Goal: Task Accomplishment & Management: Use online tool/utility

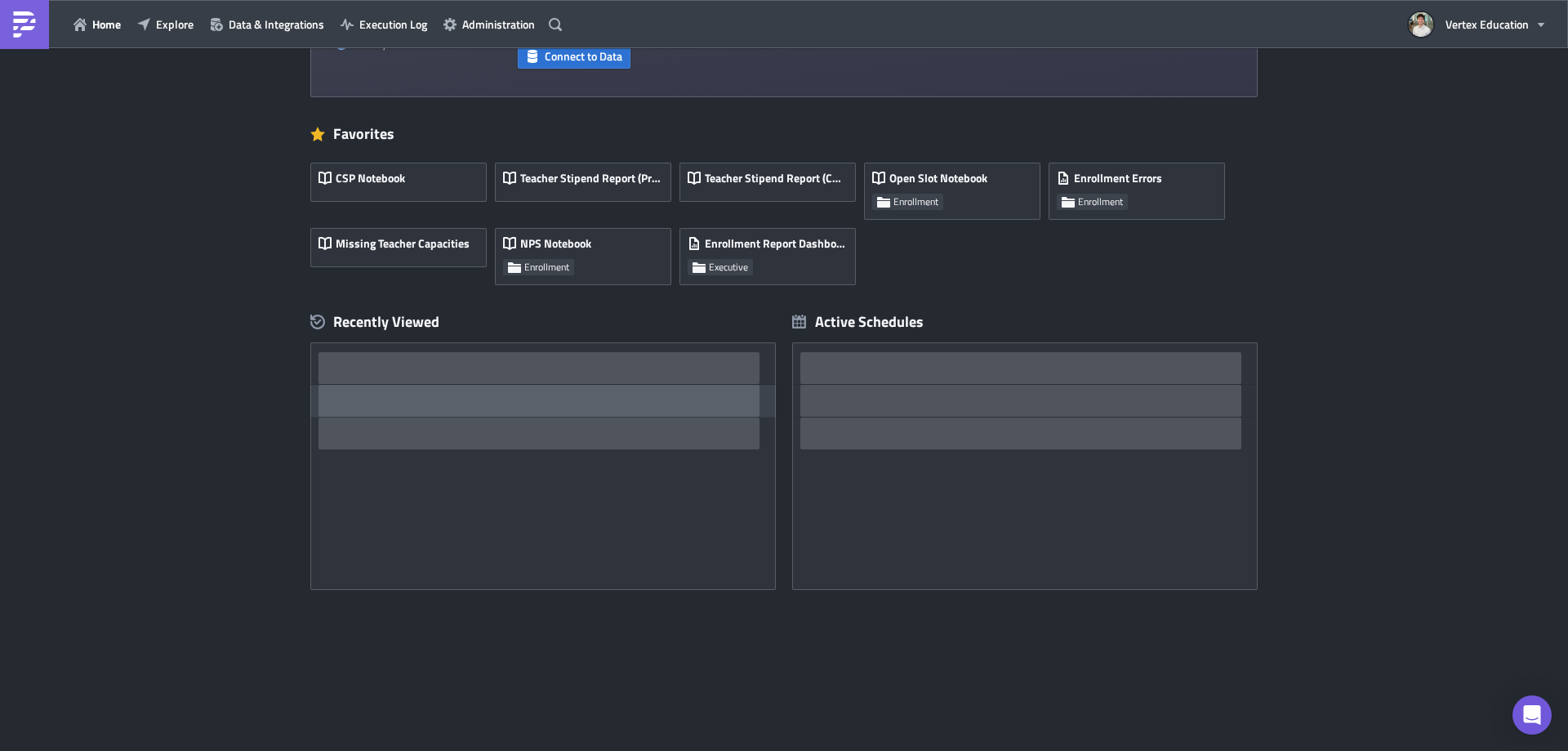
scroll to position [148, 0]
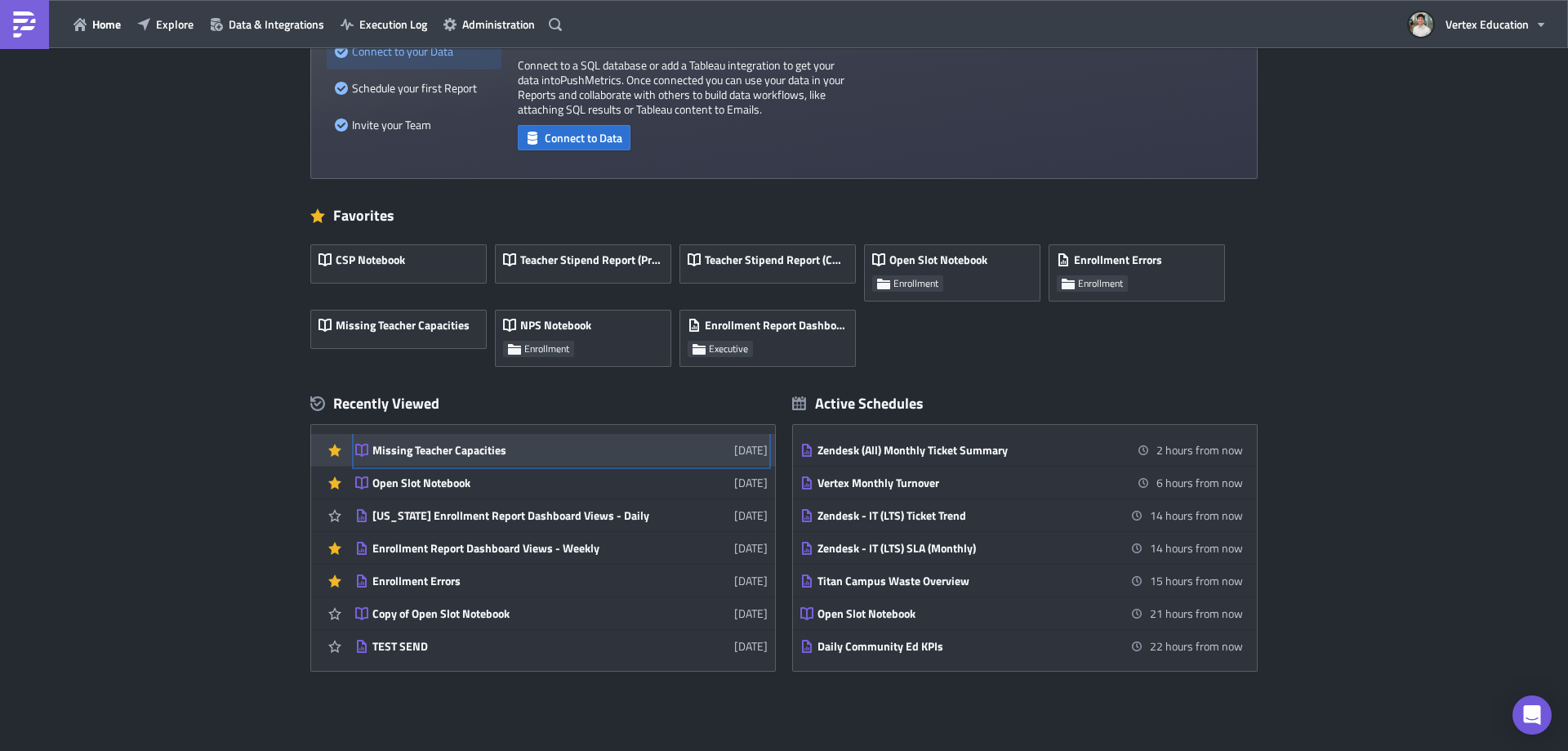
click at [477, 454] on div "Missing Teacher Capacities" at bounding box center [515, 450] width 286 height 15
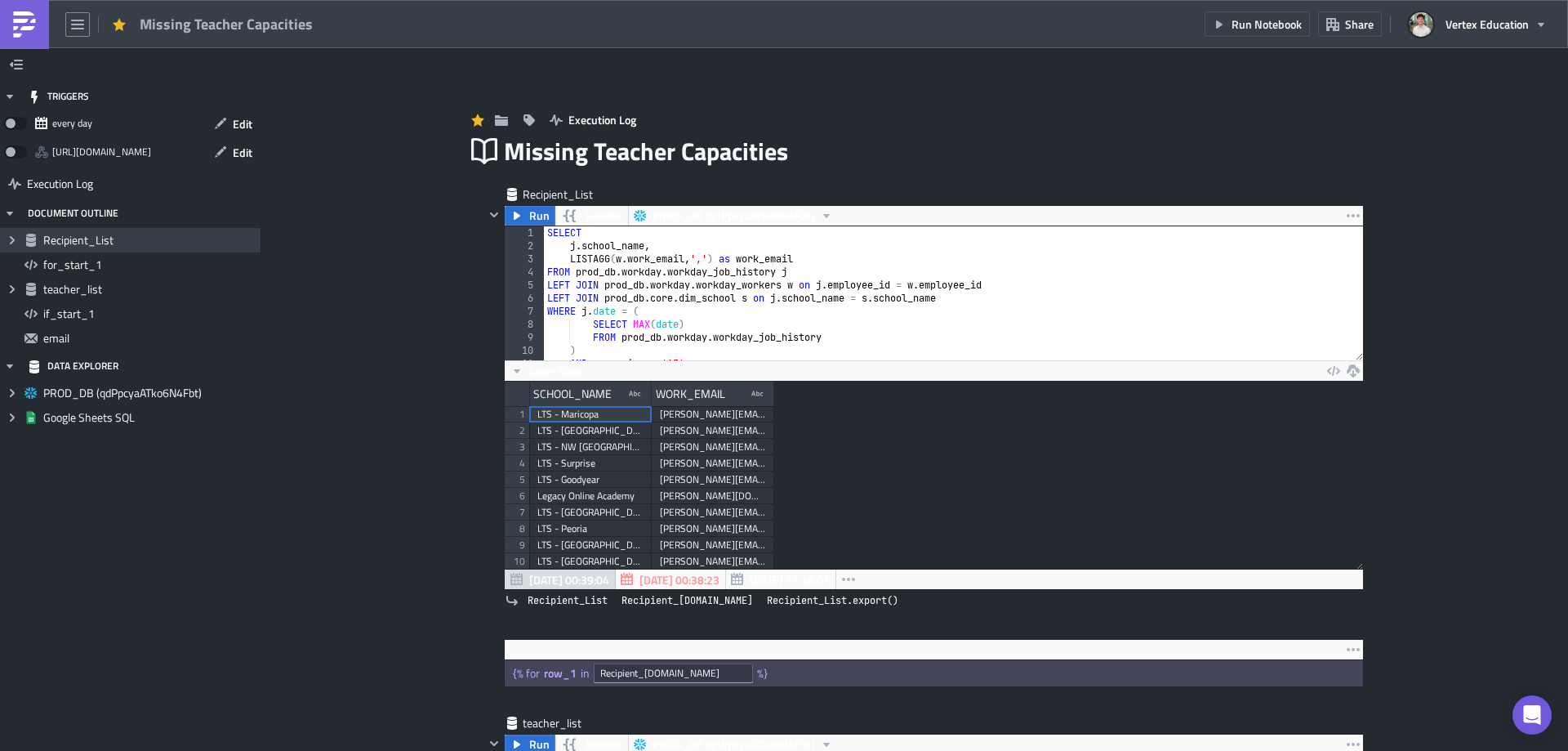
scroll to position [187, 858]
click at [223, 118] on icon "button" at bounding box center [220, 123] width 13 height 13
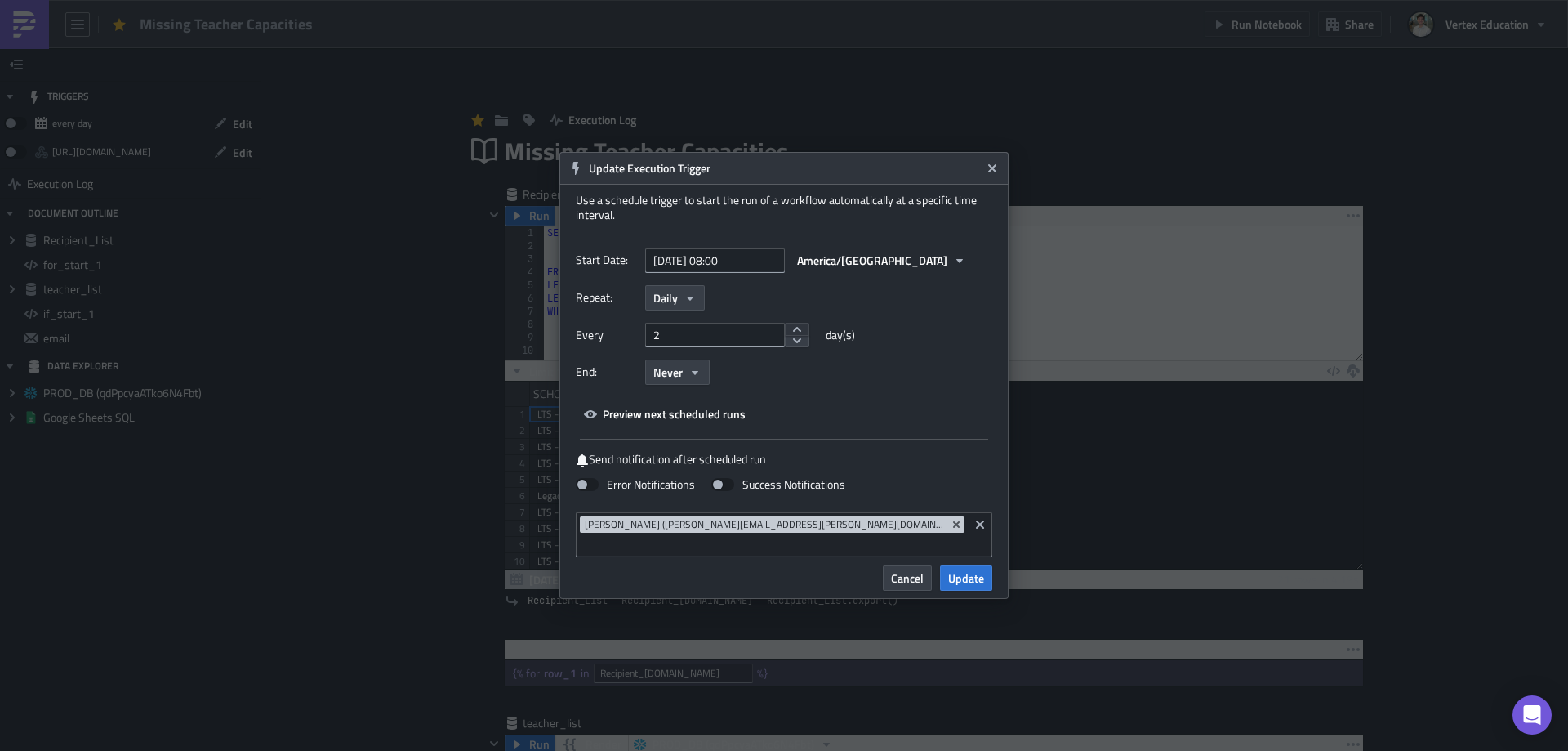
click at [785, 336] on button "increment" at bounding box center [797, 328] width 24 height 13
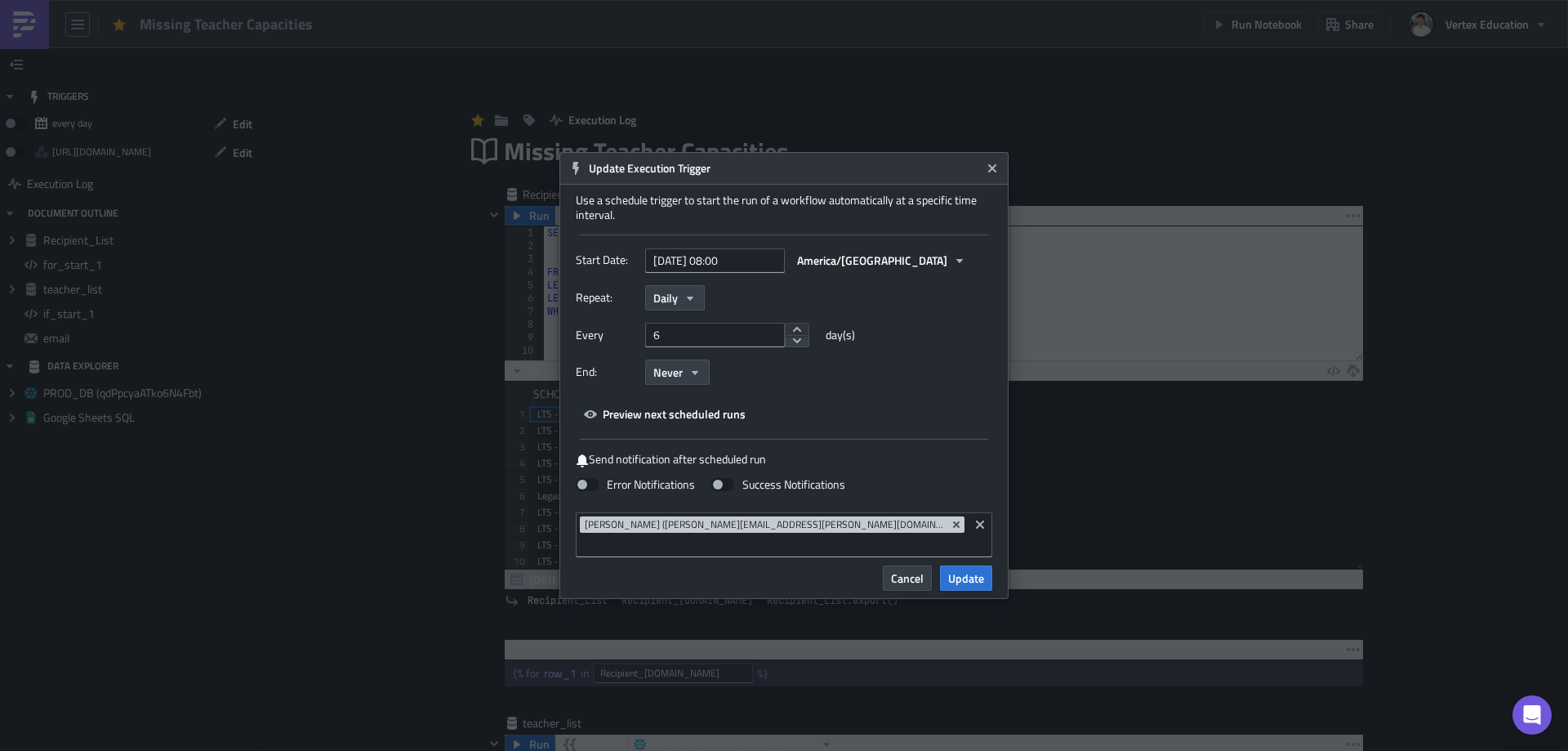
type input "7"
click at [785, 336] on button "increment" at bounding box center [797, 328] width 24 height 13
click at [690, 423] on span "Preview next scheduled runs" at bounding box center [674, 414] width 143 height 18
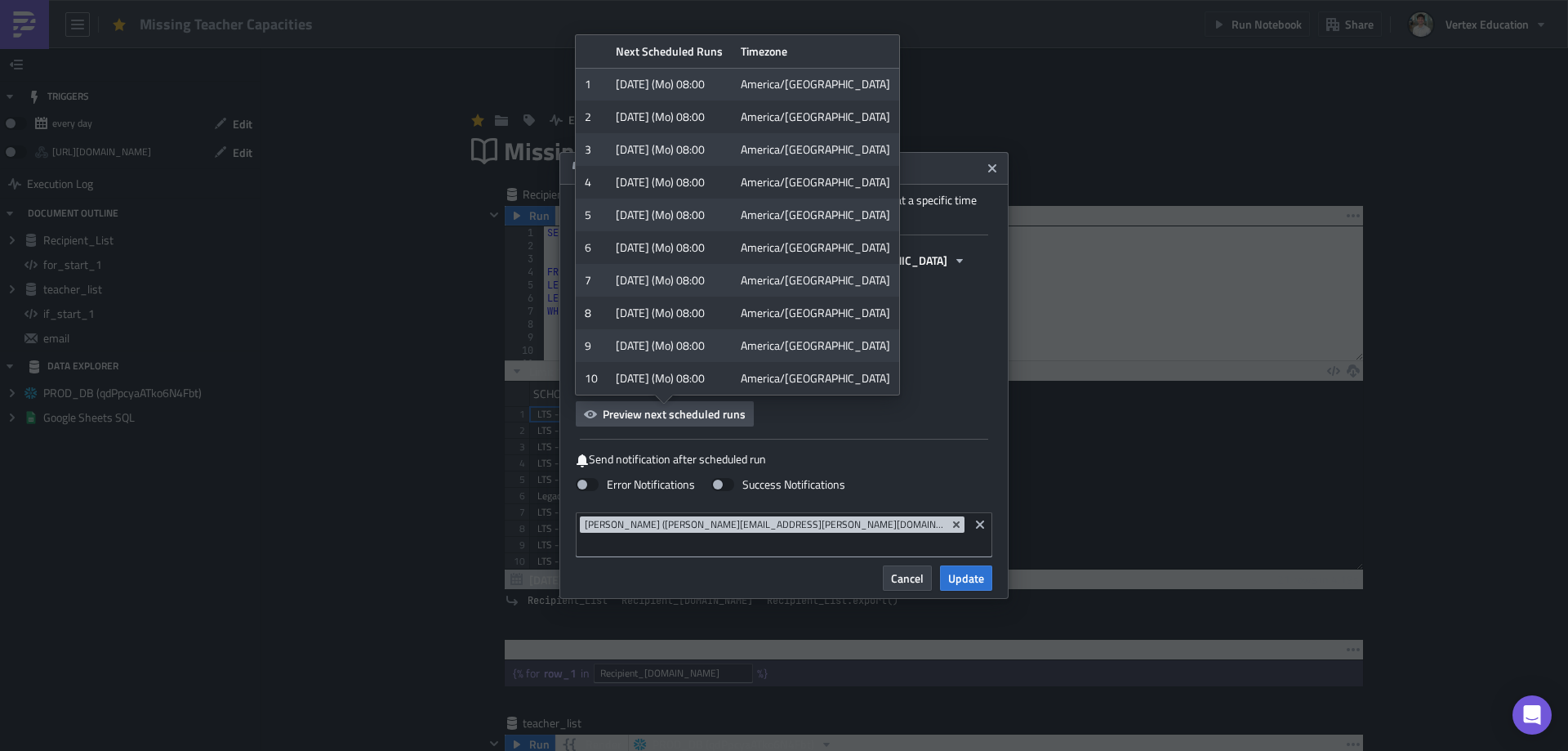
click at [690, 423] on span "Preview next scheduled runs" at bounding box center [674, 414] width 143 height 18
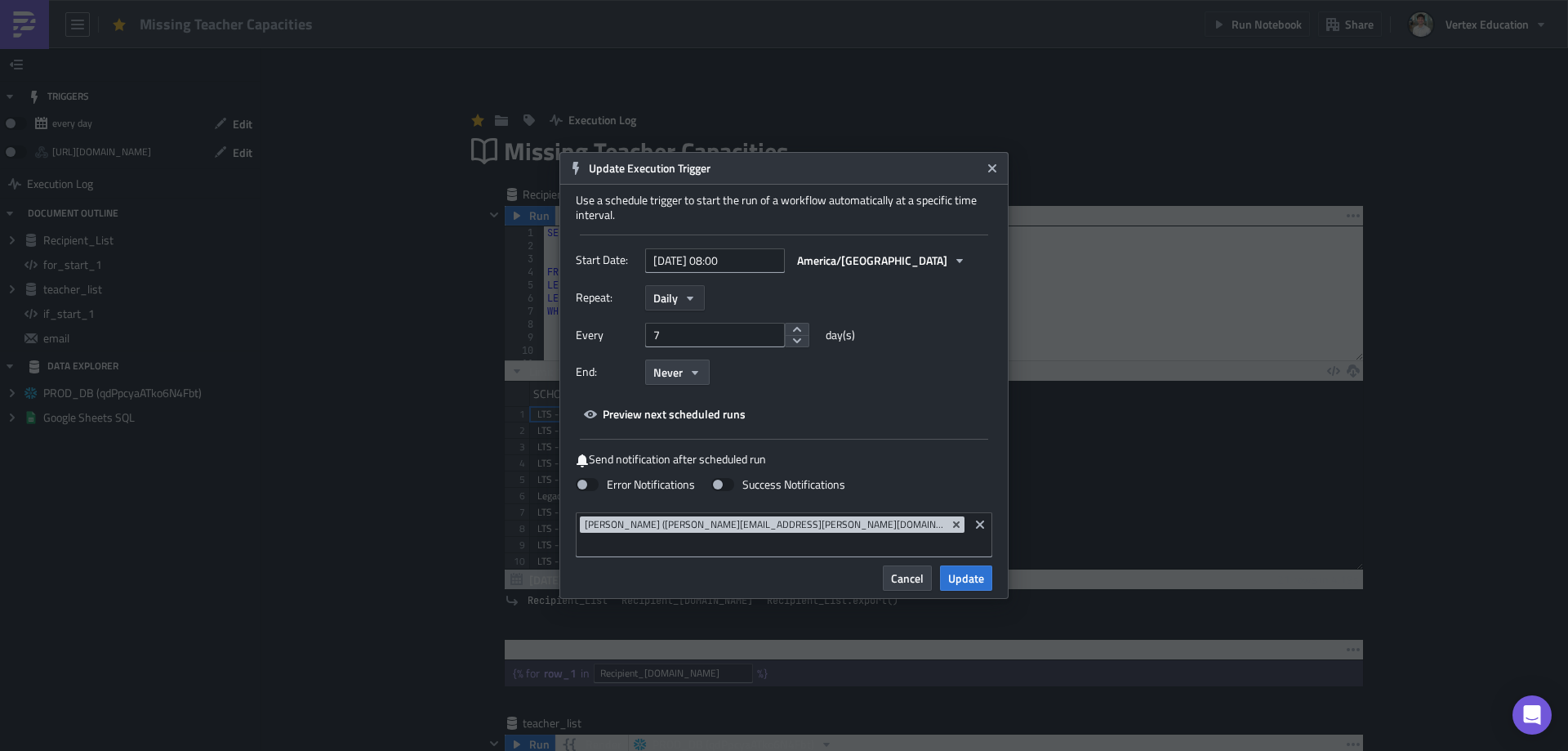
click at [689, 304] on icon "button" at bounding box center [690, 298] width 13 height 13
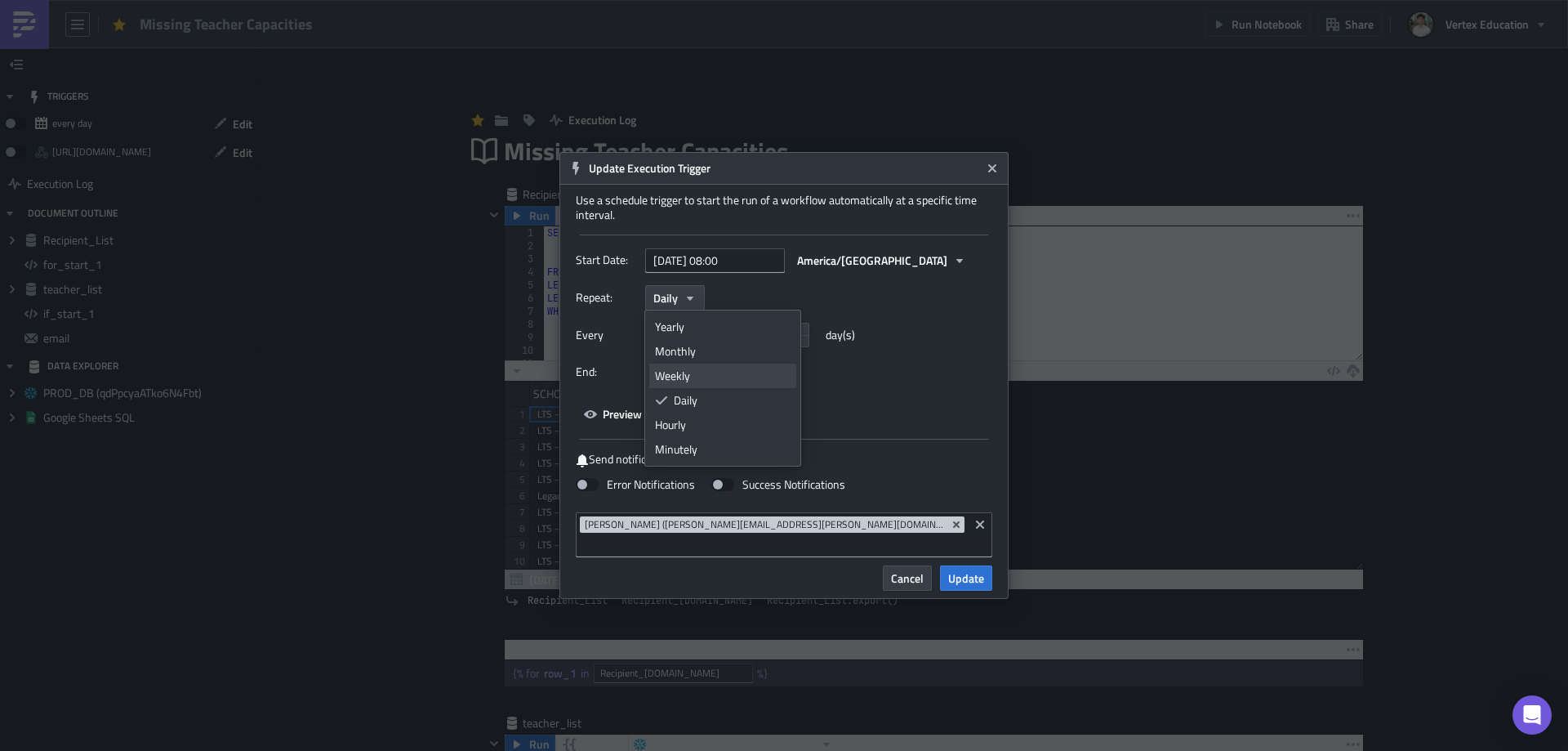
click at [696, 379] on div "Weekly" at bounding box center [722, 376] width 135 height 17
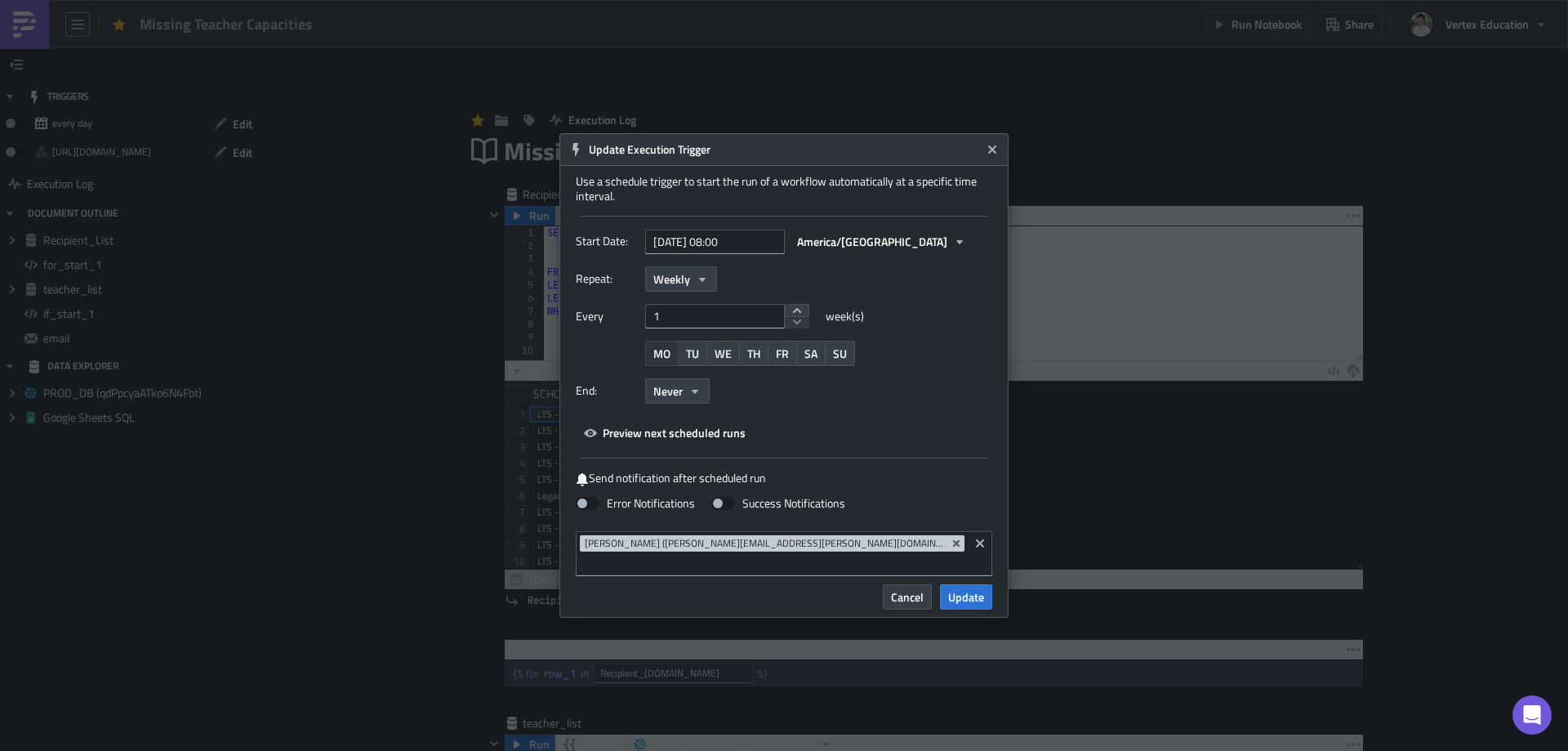
click at [667, 361] on span "MO" at bounding box center [662, 354] width 18 height 18
